Goal: Transaction & Acquisition: Purchase product/service

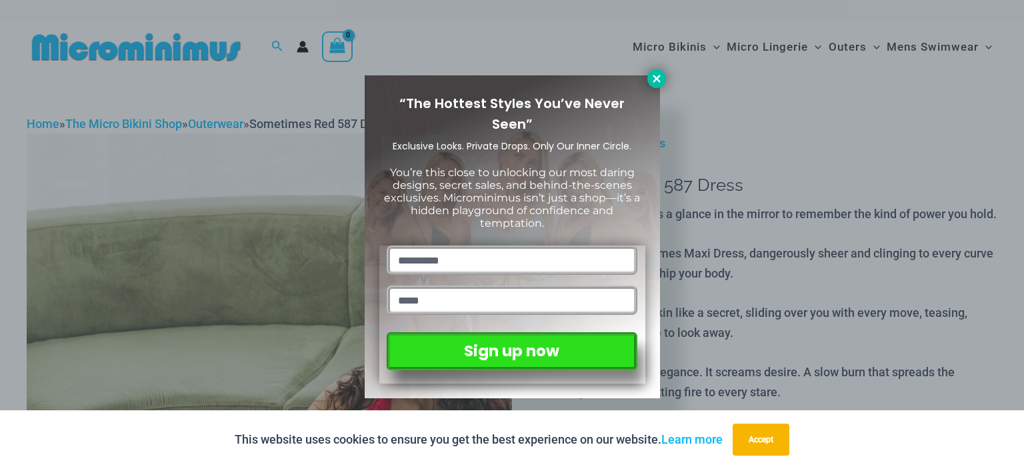
click at [654, 79] on icon at bounding box center [657, 79] width 12 height 12
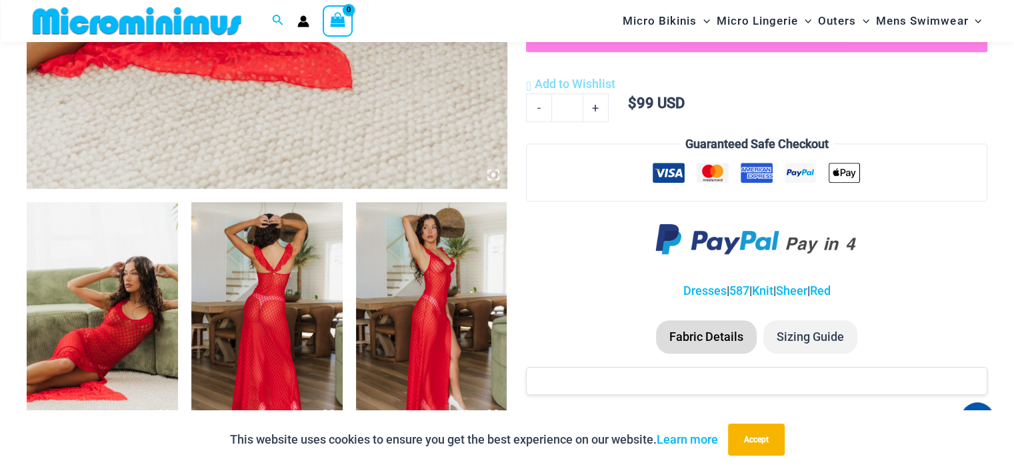
scroll to position [655, 0]
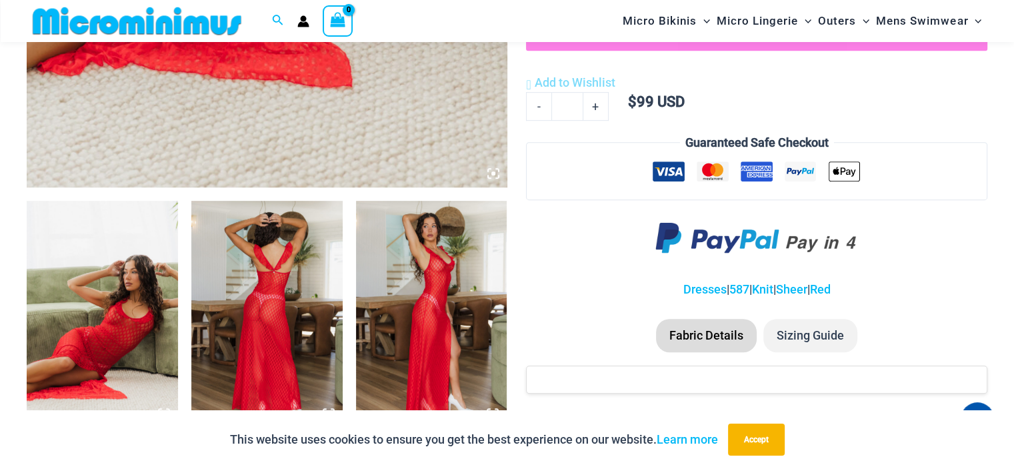
click at [96, 311] on img at bounding box center [102, 314] width 151 height 227
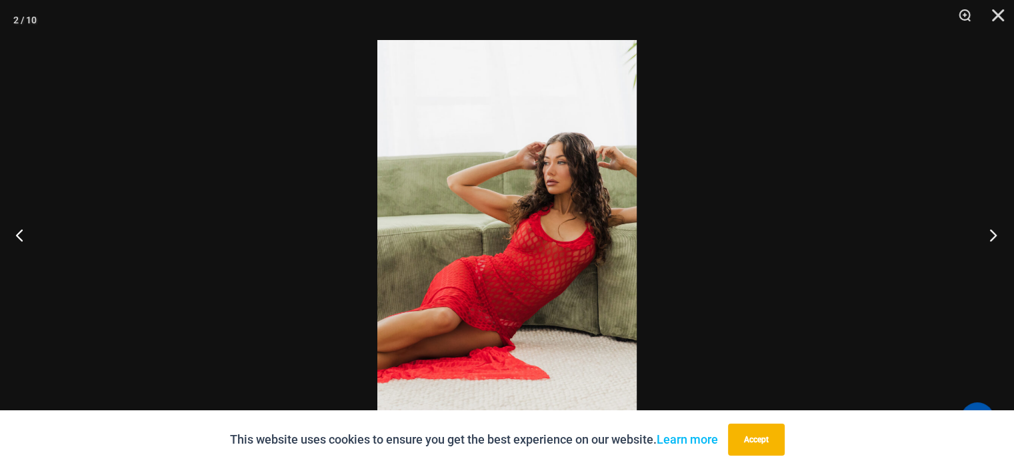
click at [992, 234] on button "Next" at bounding box center [989, 234] width 50 height 67
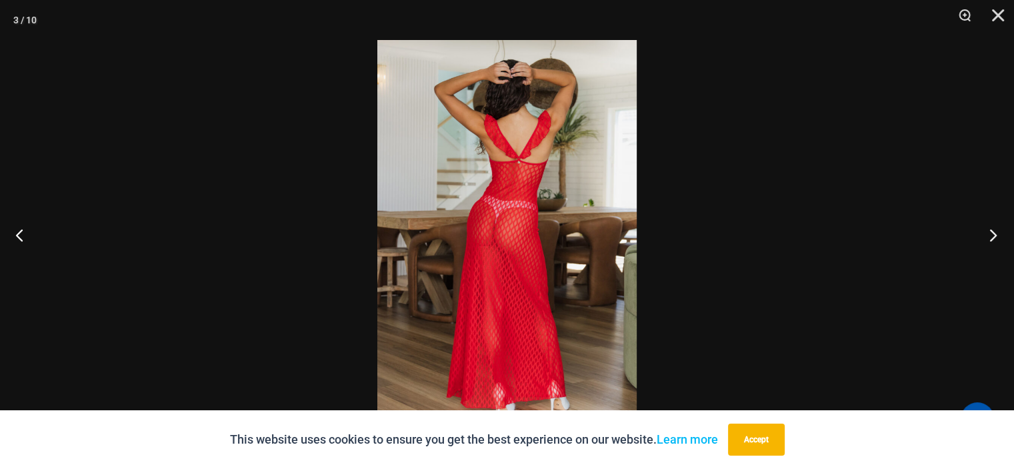
click at [992, 241] on button "Next" at bounding box center [989, 234] width 50 height 67
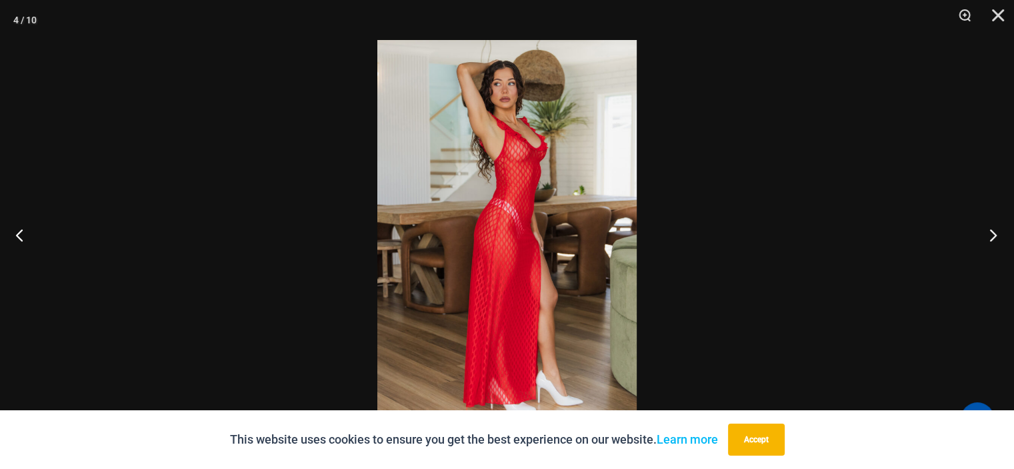
click at [992, 237] on button "Next" at bounding box center [989, 234] width 50 height 67
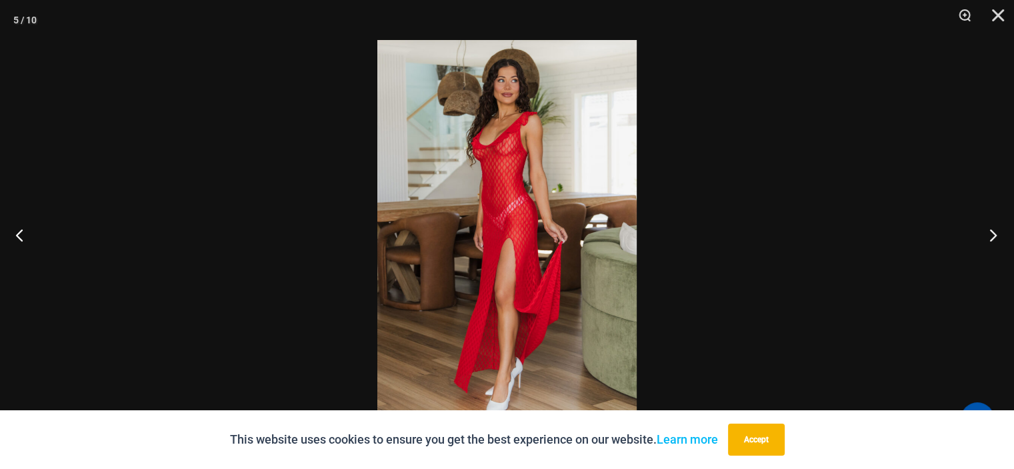
click at [992, 232] on button "Next" at bounding box center [989, 234] width 50 height 67
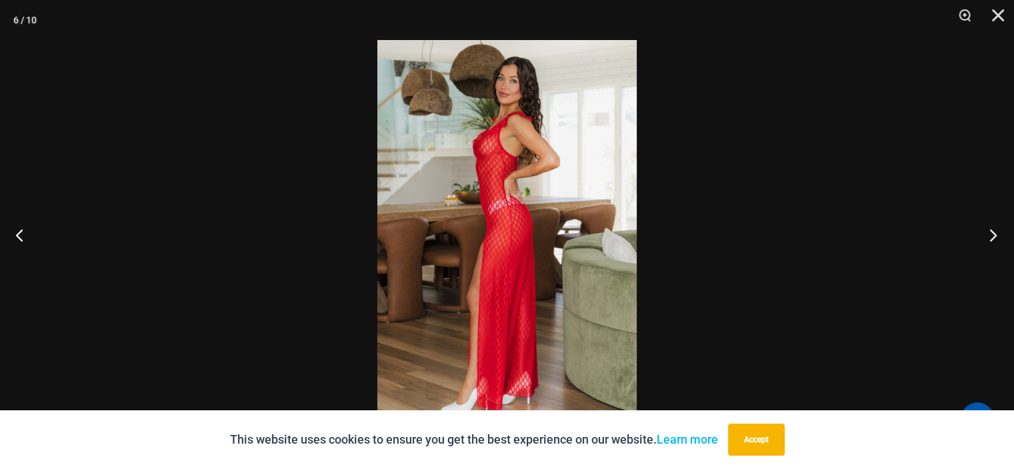
click at [992, 232] on button "Next" at bounding box center [989, 234] width 50 height 67
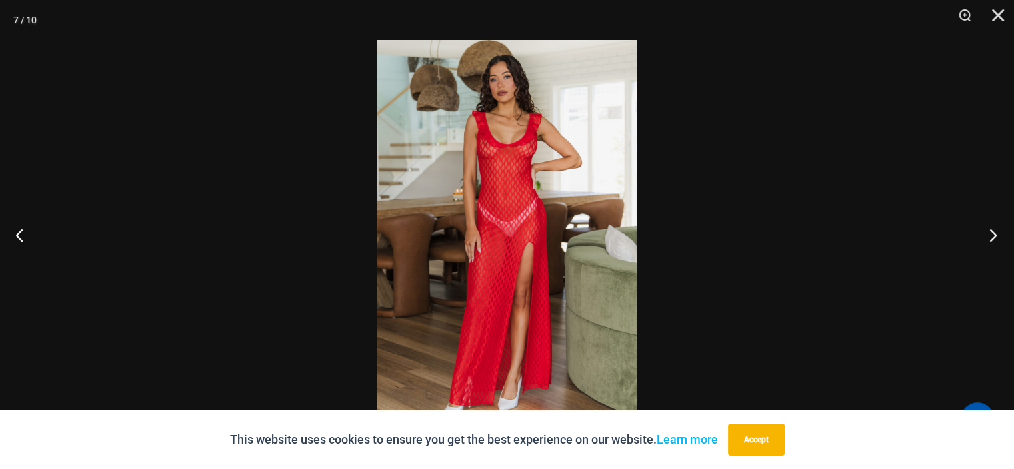
click at [989, 241] on button "Next" at bounding box center [989, 234] width 50 height 67
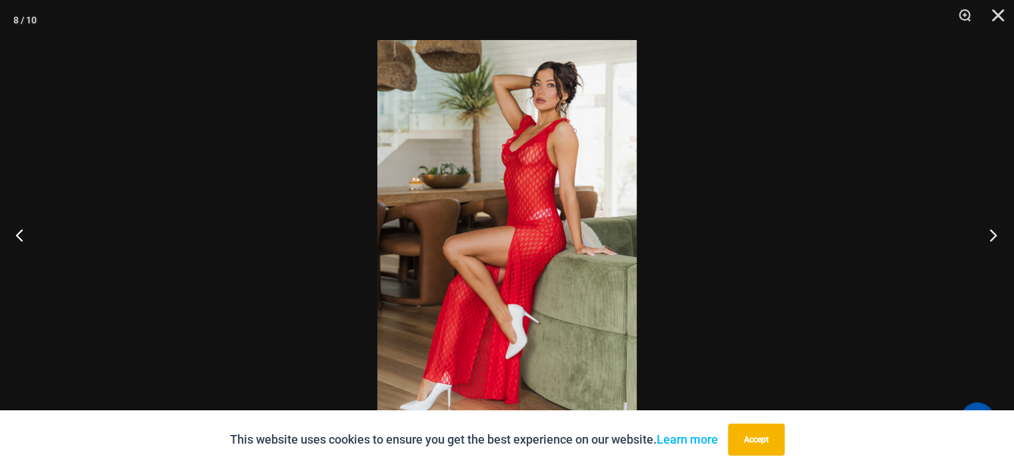
click at [990, 240] on button "Next" at bounding box center [989, 234] width 50 height 67
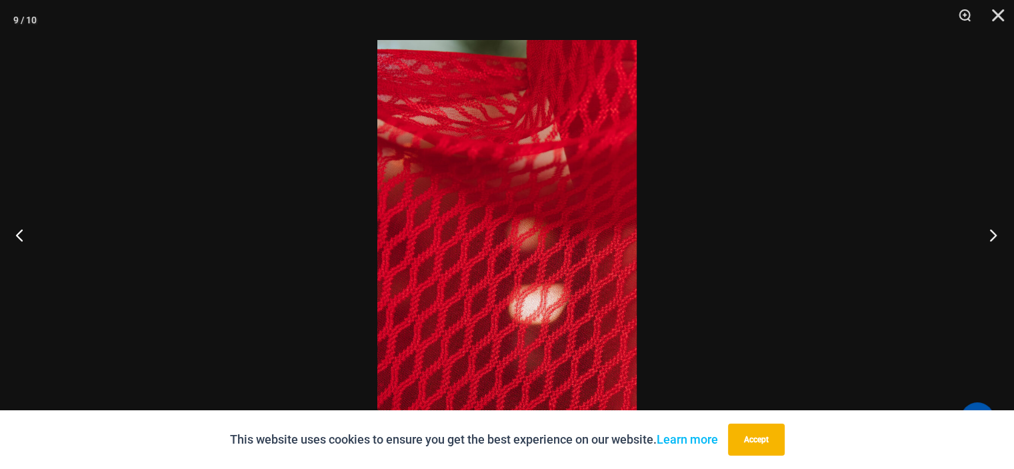
click at [990, 240] on button "Next" at bounding box center [989, 234] width 50 height 67
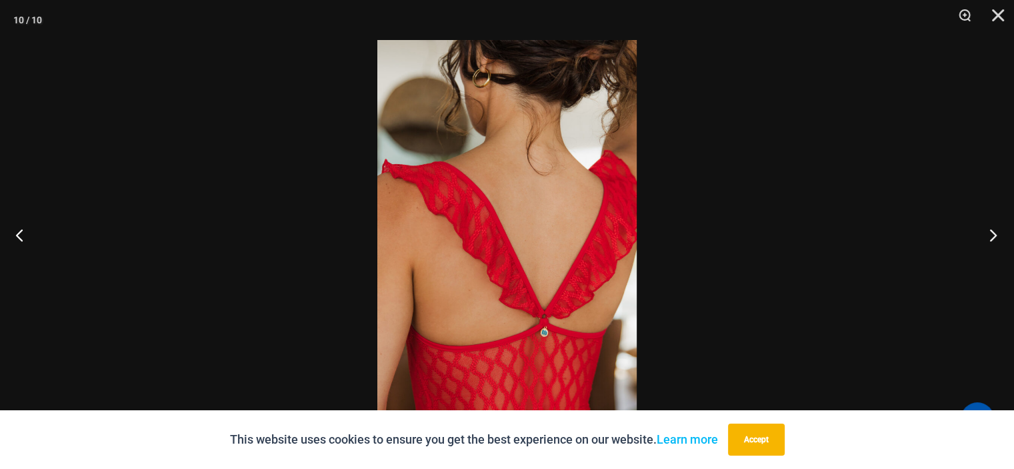
click at [990, 240] on button "Next" at bounding box center [989, 234] width 50 height 67
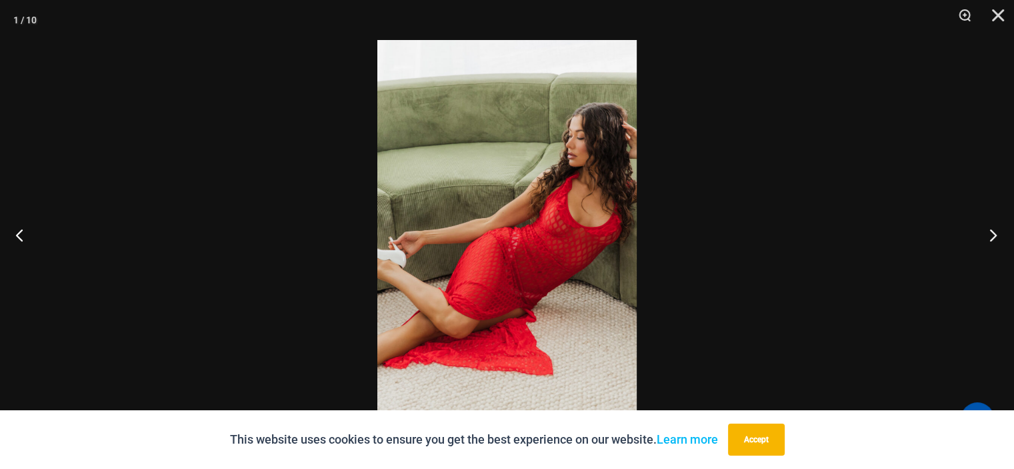
click at [989, 235] on button "Next" at bounding box center [989, 234] width 50 height 67
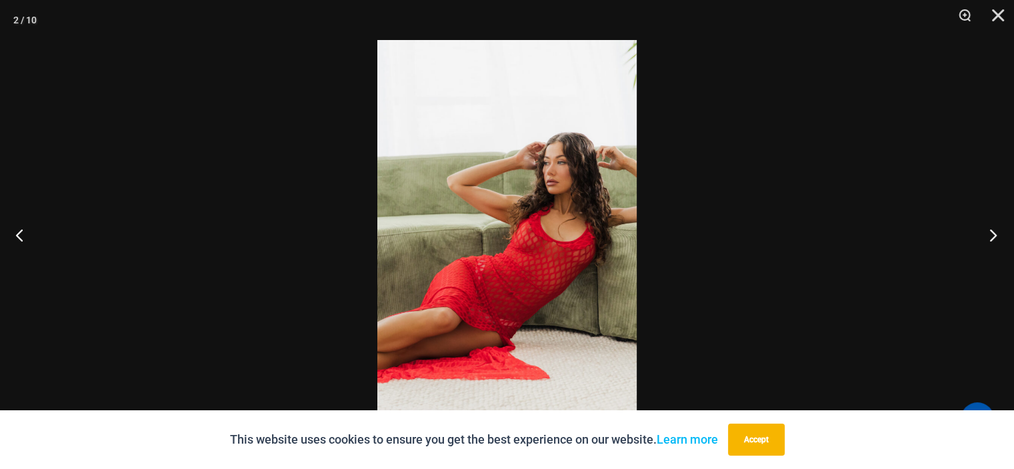
click at [991, 237] on button "Next" at bounding box center [989, 234] width 50 height 67
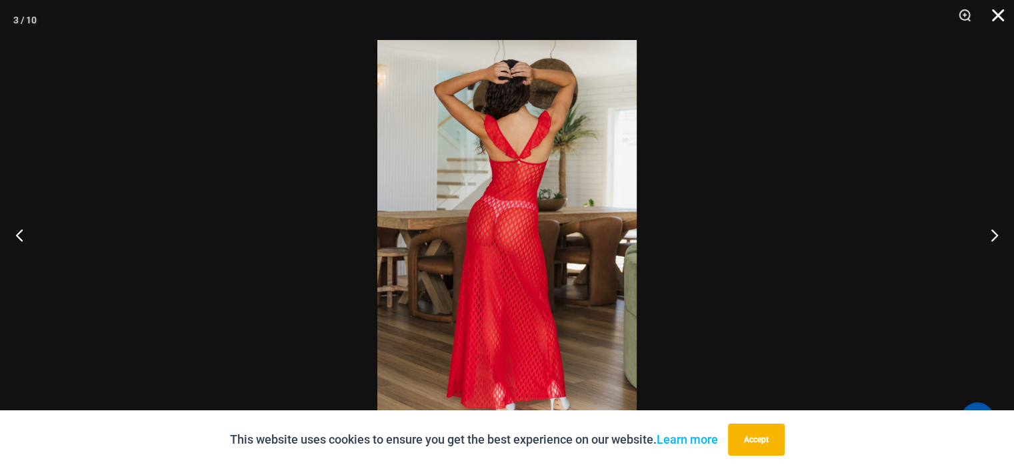
click at [998, 17] on button "Close" at bounding box center [993, 20] width 33 height 40
